Goal: Information Seeking & Learning: Check status

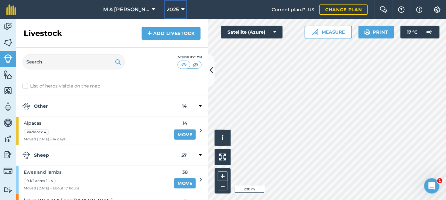
click at [166, 10] on span "2025" at bounding box center [172, 10] width 12 height 8
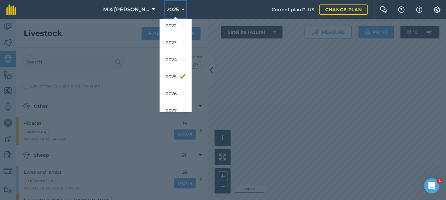
scroll to position [89, 0]
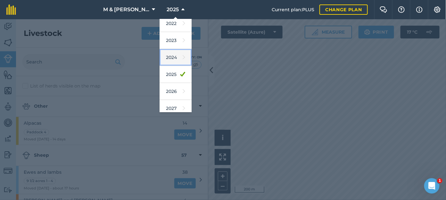
click at [170, 60] on link "2024" at bounding box center [175, 57] width 32 height 17
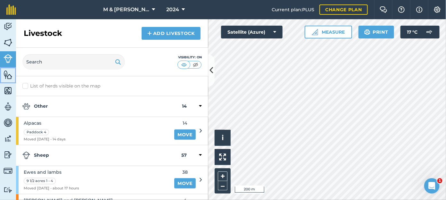
click at [7, 74] on img at bounding box center [8, 75] width 9 height 10
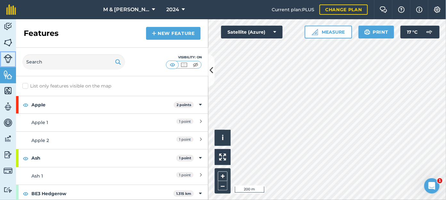
click at [8, 59] on img at bounding box center [8, 58] width 9 height 9
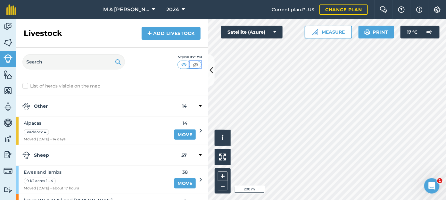
click at [194, 66] on img at bounding box center [195, 64] width 8 height 6
click at [7, 74] on img at bounding box center [8, 75] width 9 height 10
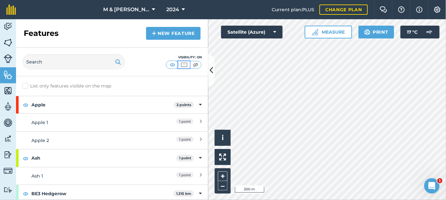
click at [184, 62] on img at bounding box center [184, 64] width 8 height 6
click at [173, 63] on img at bounding box center [172, 64] width 8 height 6
click at [25, 102] on img at bounding box center [26, 105] width 6 height 8
click at [27, 158] on img at bounding box center [26, 158] width 6 height 8
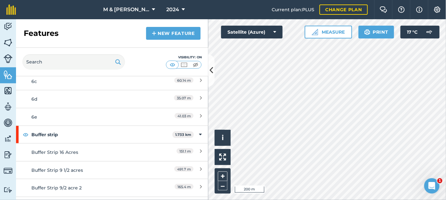
scroll to position [313, 0]
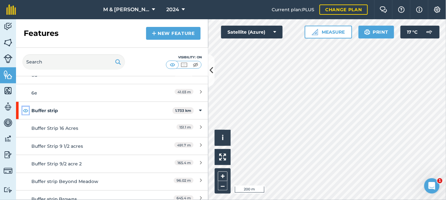
click at [25, 108] on img at bounding box center [26, 111] width 6 height 8
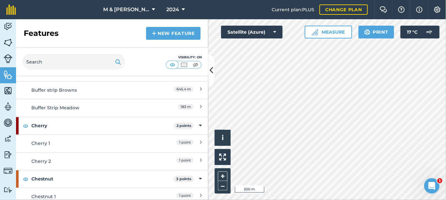
scroll to position [446, 0]
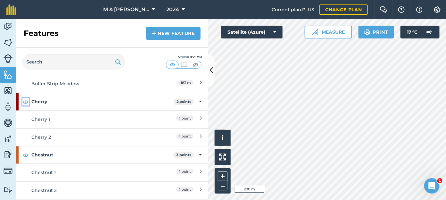
click at [24, 100] on img at bounding box center [26, 102] width 6 height 8
click at [23, 154] on img at bounding box center [26, 155] width 6 height 8
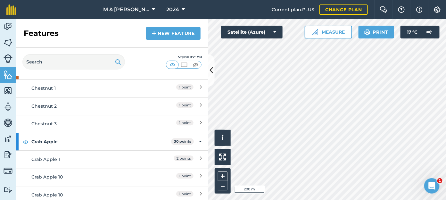
scroll to position [519, 0]
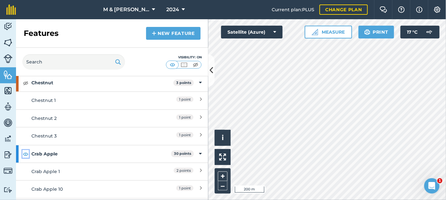
click at [28, 150] on button at bounding box center [25, 154] width 6 height 8
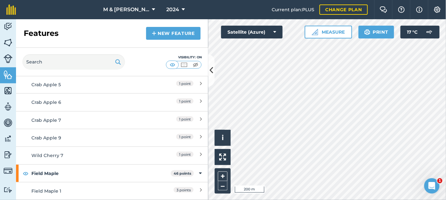
scroll to position [1073, 0]
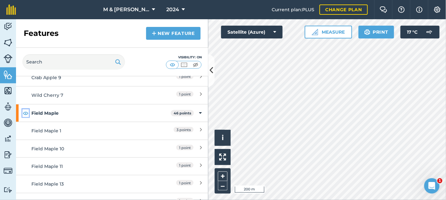
click at [27, 109] on img at bounding box center [26, 113] width 6 height 8
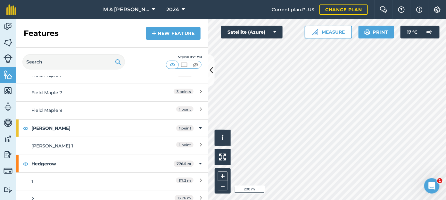
scroll to position [1798, 0]
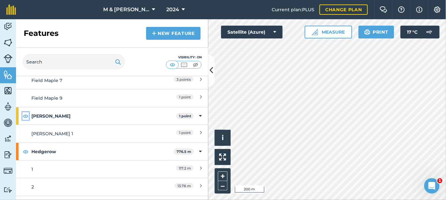
click at [27, 112] on img at bounding box center [26, 116] width 6 height 8
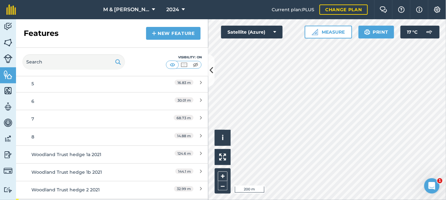
scroll to position [2027, 0]
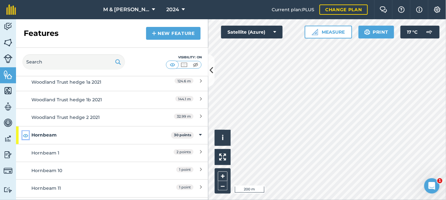
click at [24, 132] on img at bounding box center [26, 136] width 6 height 8
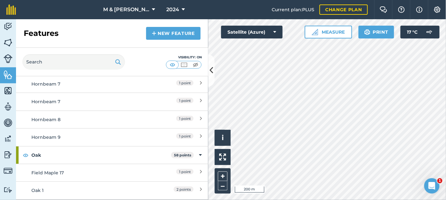
scroll to position [2533, 0]
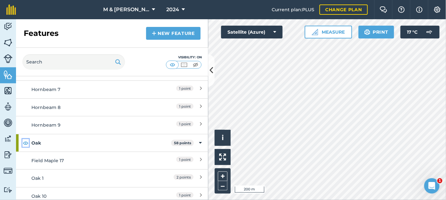
click at [26, 139] on img at bounding box center [26, 143] width 6 height 8
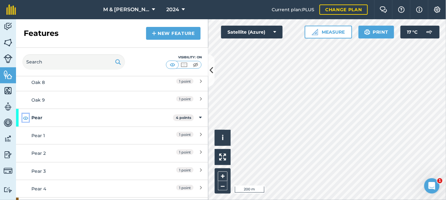
click at [25, 114] on img at bounding box center [26, 118] width 6 height 8
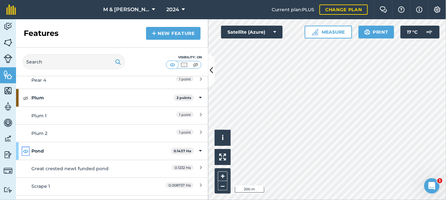
click at [23, 147] on img at bounding box center [26, 151] width 6 height 8
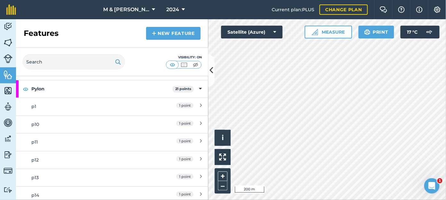
scroll to position [3704, 0]
click at [24, 121] on img at bounding box center [26, 125] width 6 height 8
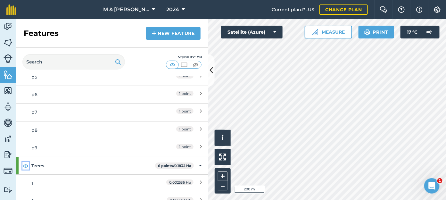
click at [25, 162] on img at bounding box center [26, 166] width 6 height 8
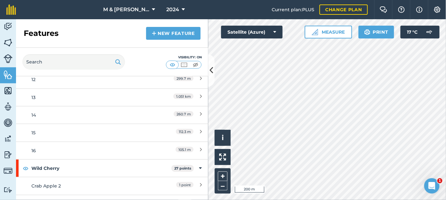
scroll to position [5127, 0]
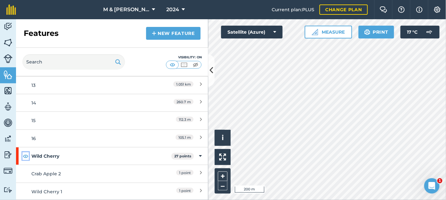
click at [25, 152] on img at bounding box center [26, 156] width 6 height 8
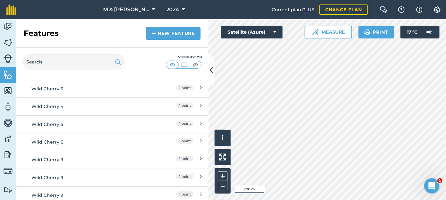
scroll to position [5560, 0]
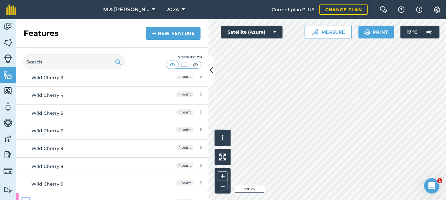
click at [23, 198] on img at bounding box center [26, 202] width 6 height 8
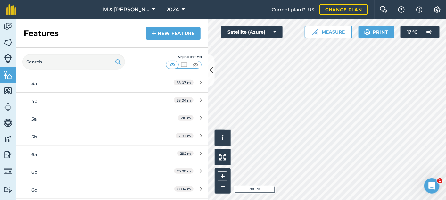
scroll to position [0, 0]
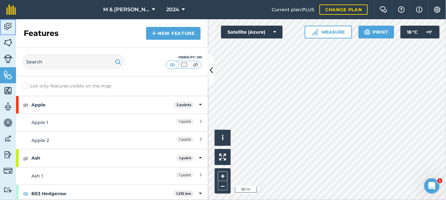
click at [7, 22] on img at bounding box center [8, 27] width 9 height 10
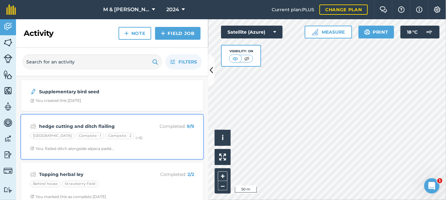
click at [66, 126] on strong "hedge cutting and ditch flailing" at bounding box center [89, 126] width 101 height 7
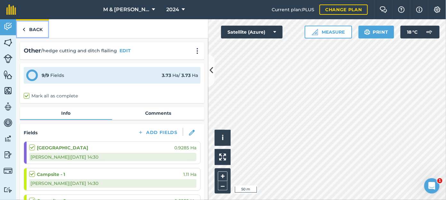
click at [25, 23] on link "Back" at bounding box center [32, 28] width 33 height 19
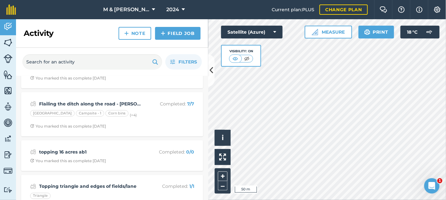
scroll to position [317, 0]
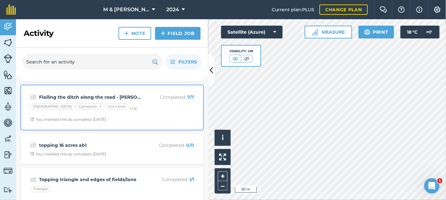
click at [81, 95] on strong "Flailing the ditch along the road - [PERSON_NAME] arranged" at bounding box center [89, 96] width 101 height 7
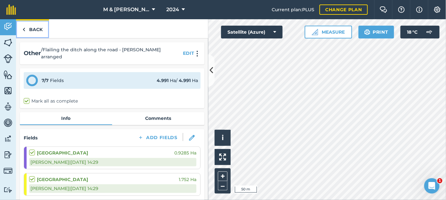
click at [32, 32] on link "Back" at bounding box center [32, 28] width 33 height 19
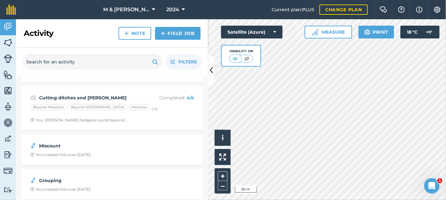
scroll to position [882, 0]
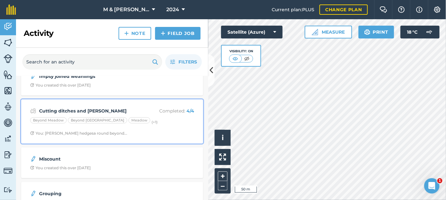
click at [78, 109] on strong "Cutting ditches and [PERSON_NAME]" at bounding box center [89, 110] width 101 height 7
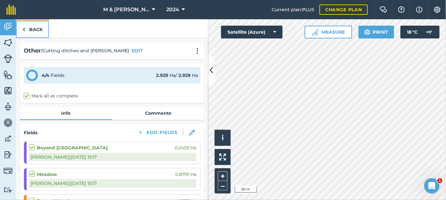
click at [34, 26] on link "Back" at bounding box center [32, 28] width 33 height 19
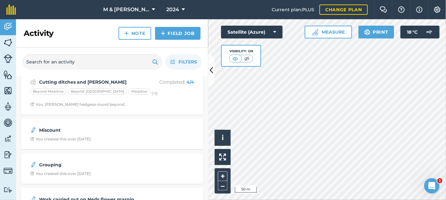
scroll to position [913, 0]
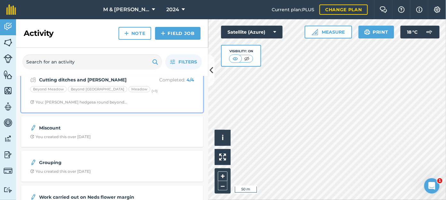
click at [92, 101] on div "You: [PERSON_NAME] hedgesa round beyond..." at bounding box center [78, 102] width 97 height 5
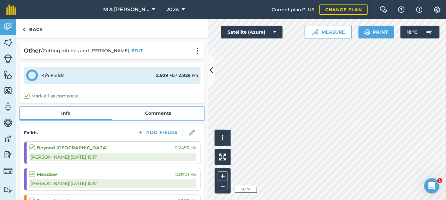
click at [147, 115] on link "Comments" at bounding box center [158, 113] width 92 height 12
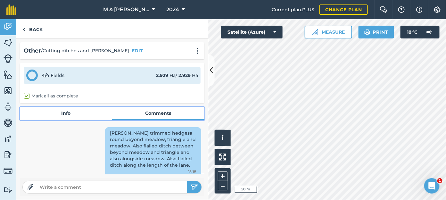
scroll to position [13, 0]
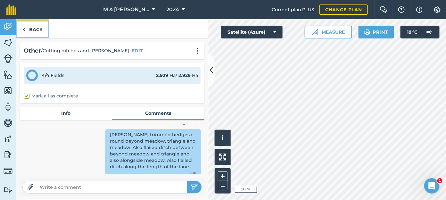
click at [41, 28] on link "Back" at bounding box center [32, 28] width 33 height 19
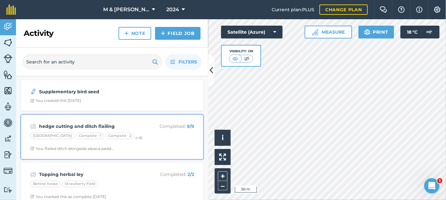
click at [90, 126] on strong "hedge cutting and ditch flailing" at bounding box center [89, 126] width 101 height 7
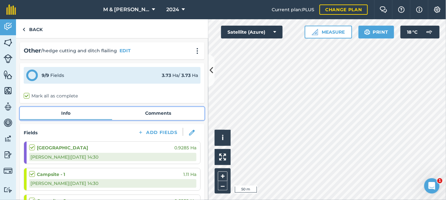
click at [150, 112] on link "Comments" at bounding box center [158, 113] width 92 height 12
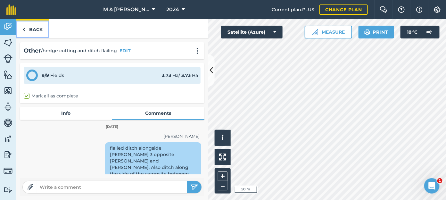
click at [30, 28] on link "Back" at bounding box center [32, 28] width 33 height 19
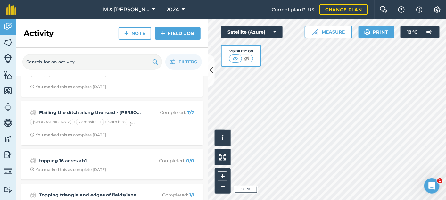
scroll to position [306, 0]
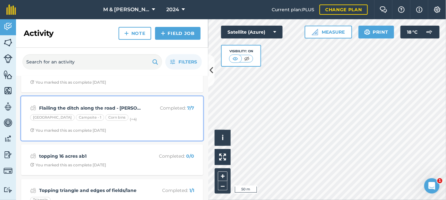
click at [78, 107] on strong "Flailing the ditch along the road - [PERSON_NAME] arranged" at bounding box center [89, 107] width 101 height 7
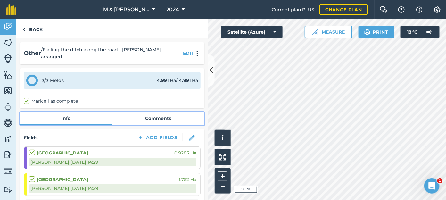
click at [161, 117] on link "Comments" at bounding box center [158, 118] width 92 height 12
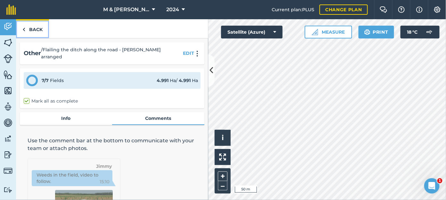
click at [28, 28] on link "Back" at bounding box center [32, 28] width 33 height 19
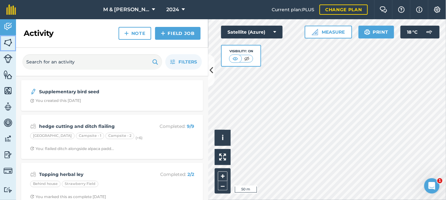
click at [6, 44] on img at bounding box center [8, 43] width 9 height 10
